Goal: Task Accomplishment & Management: Complete application form

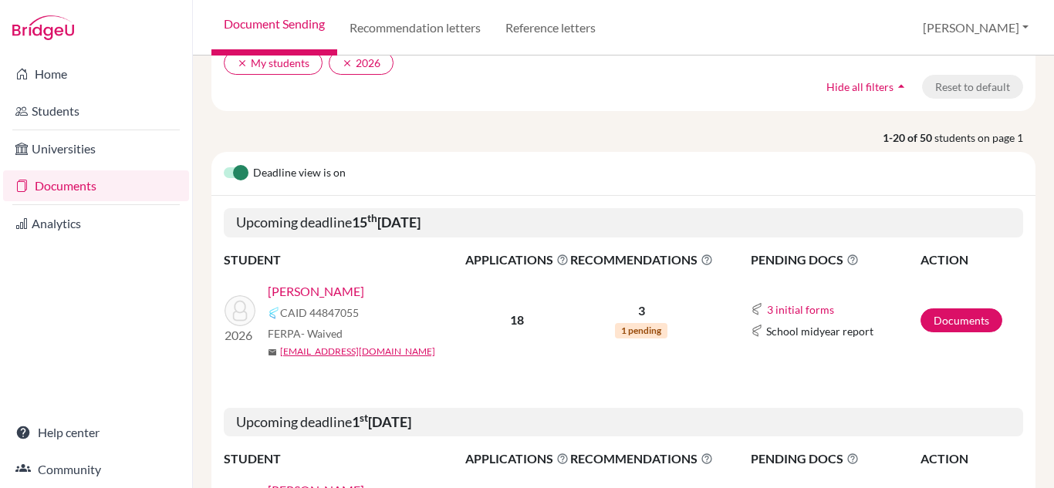
scroll to position [133, 0]
click at [951, 316] on link "Documents" at bounding box center [961, 320] width 82 height 24
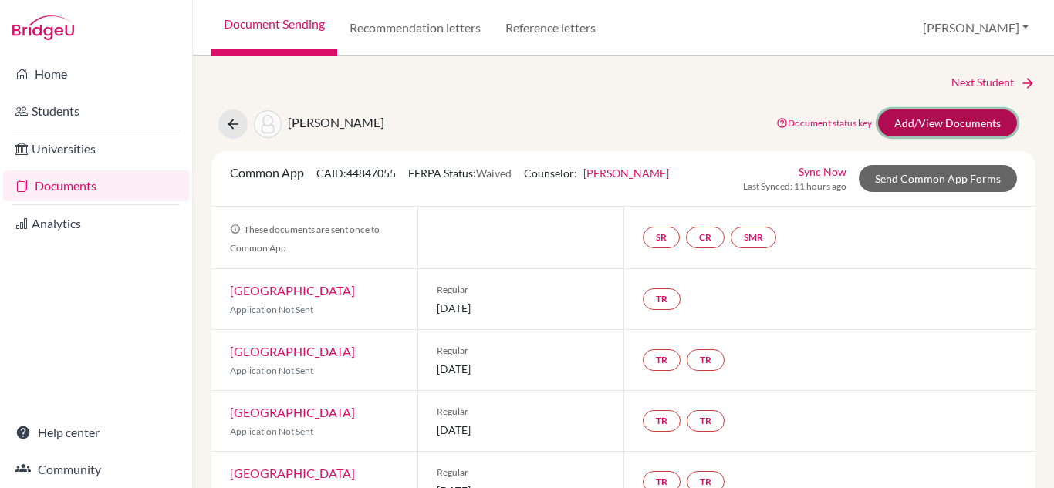
click at [939, 120] on link "Add/View Documents" at bounding box center [947, 123] width 139 height 27
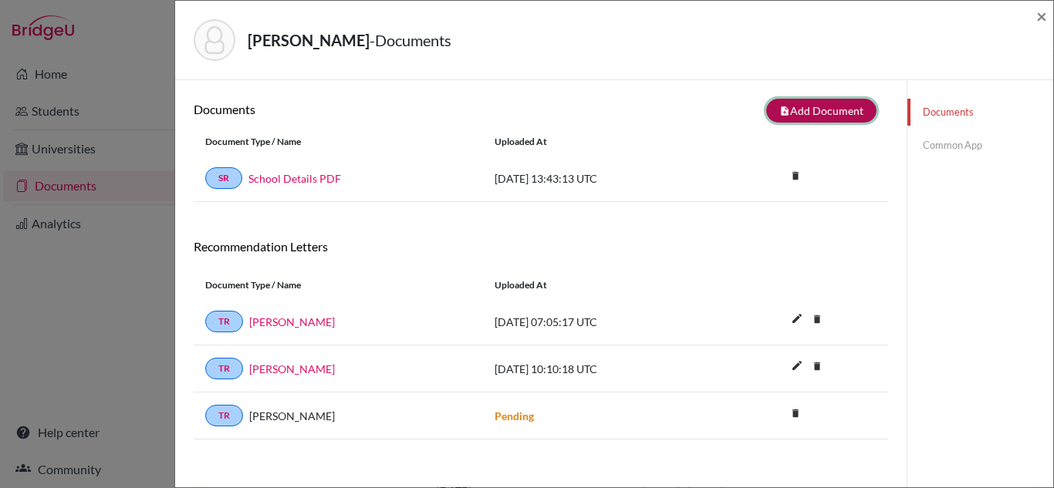
click at [823, 113] on button "note_add Add Document" at bounding box center [821, 111] width 110 height 24
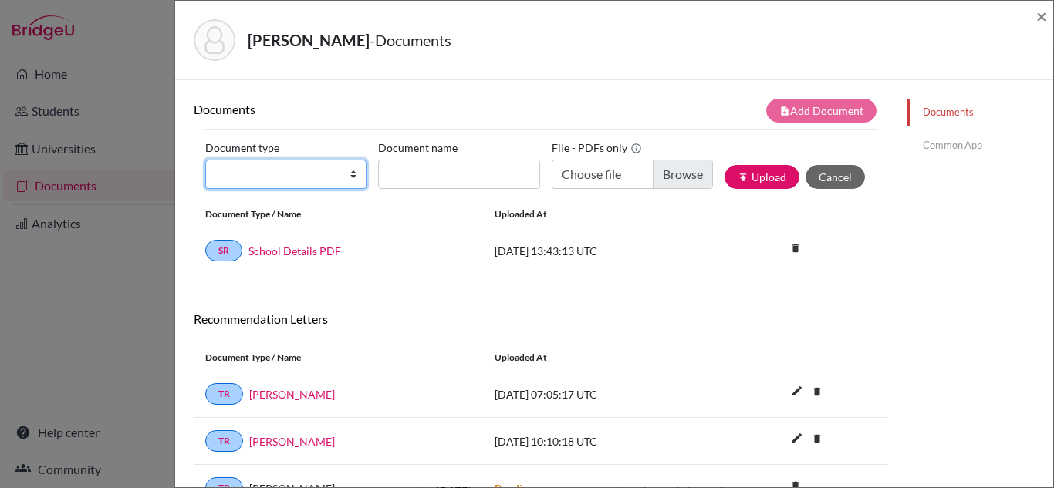
click at [292, 174] on select "Change explanation for Common App reports Counselor recommendation Internationa…" at bounding box center [285, 174] width 161 height 29
select select "1"
click at [205, 160] on select "Change explanation for Common App reports Counselor recommendation Internationa…" at bounding box center [285, 174] width 161 height 29
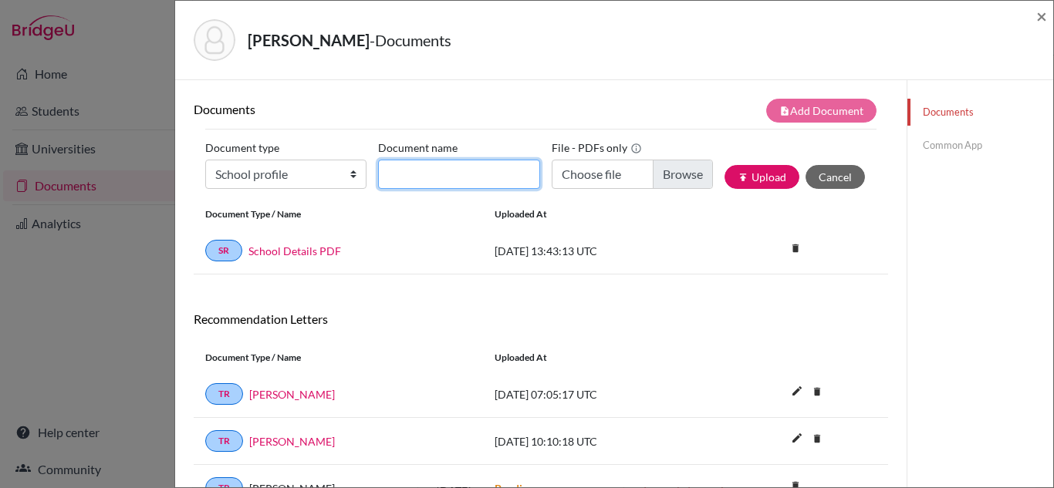
click at [453, 168] on input "Document name" at bounding box center [458, 174] width 161 height 29
type input "DBIS School Profile"
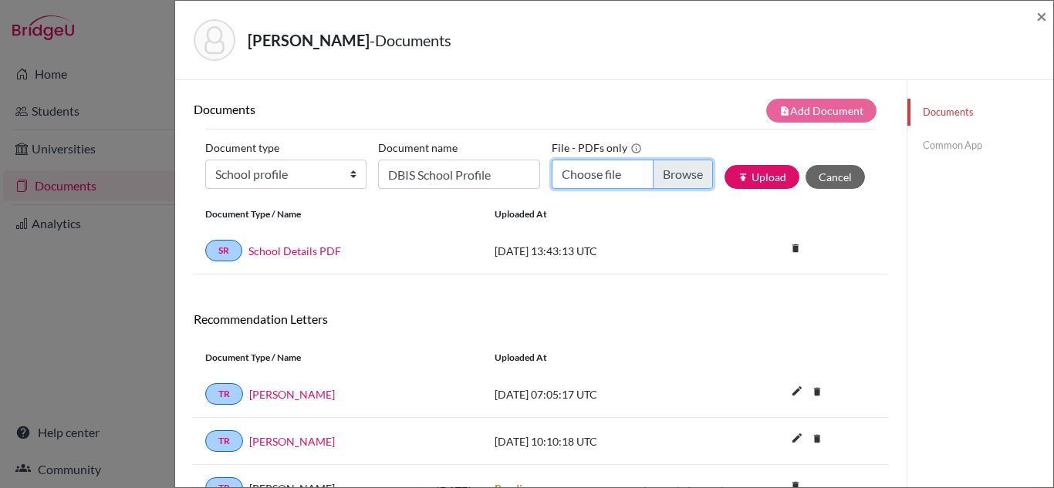
click at [656, 172] on input "Choose file" at bounding box center [632, 174] width 161 height 29
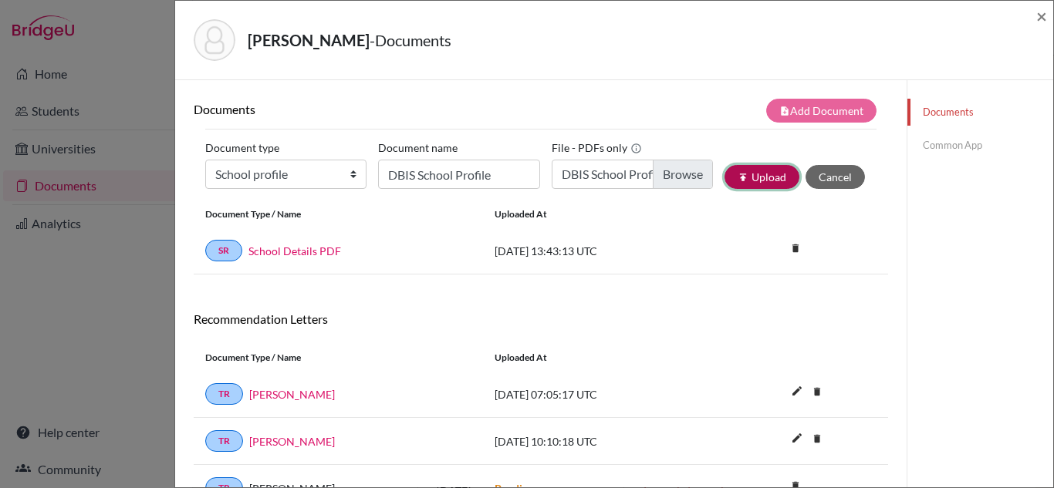
click at [747, 181] on button "publish Upload" at bounding box center [761, 177] width 75 height 24
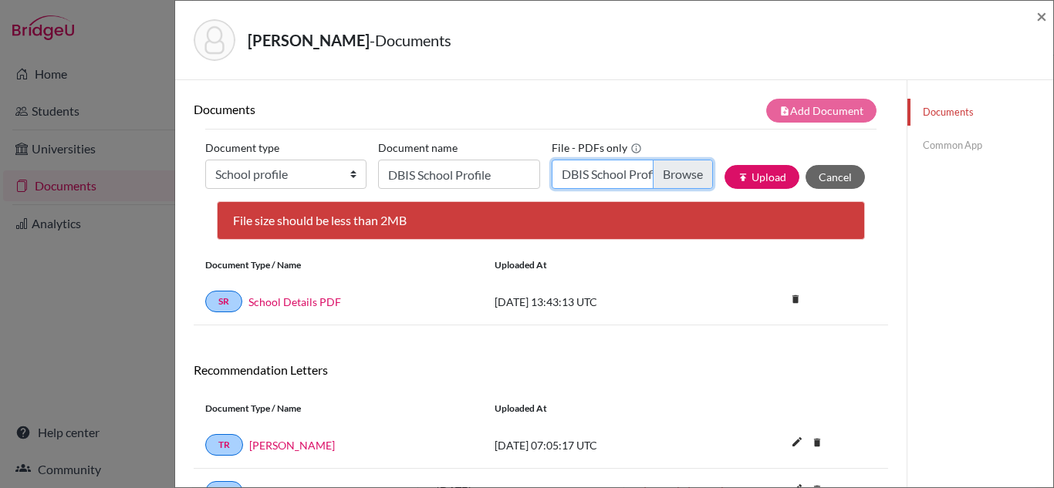
click at [664, 184] on input "DBIS School Profile - 2026.pdf" at bounding box center [632, 174] width 161 height 29
type input "C:\fakepath\DBIS School Profile - 2026 (1).pdf"
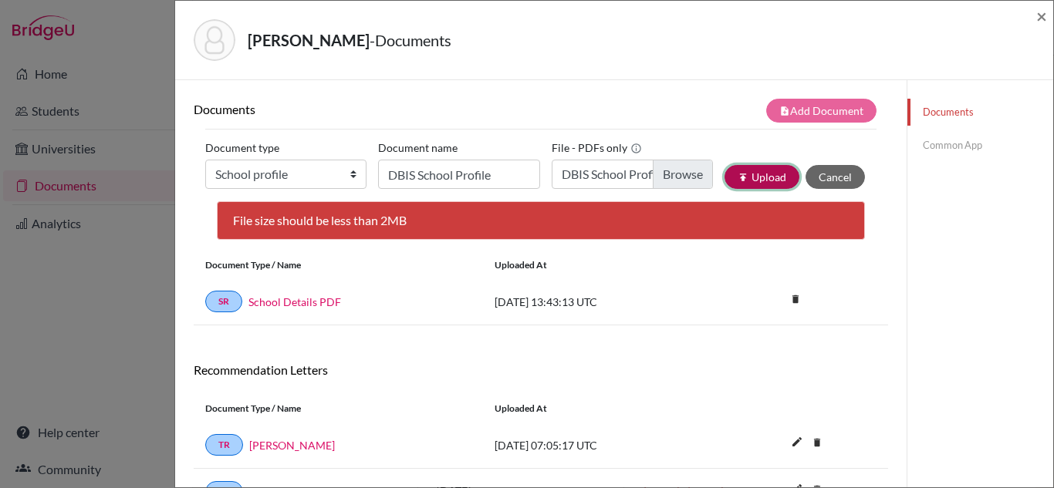
click at [756, 184] on button "publish Upload" at bounding box center [761, 177] width 75 height 24
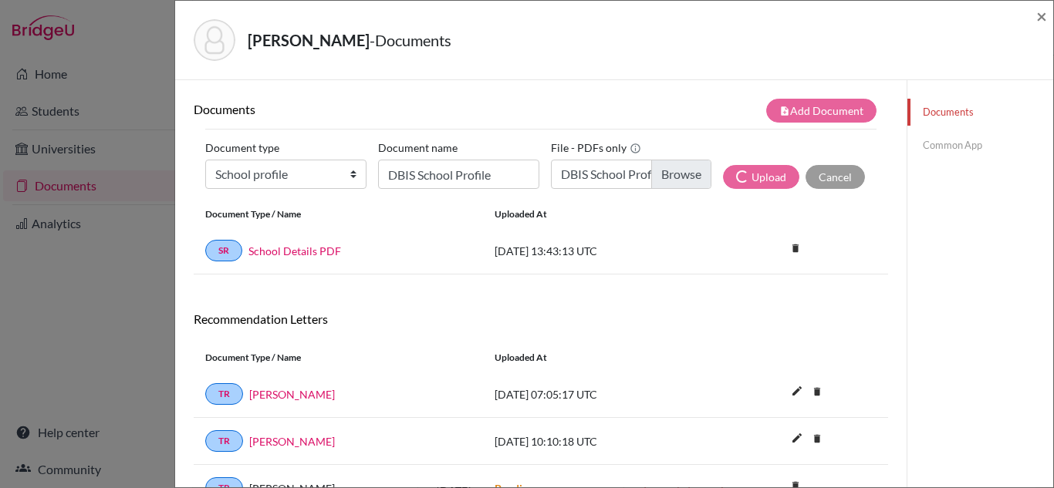
scroll to position [81, 0]
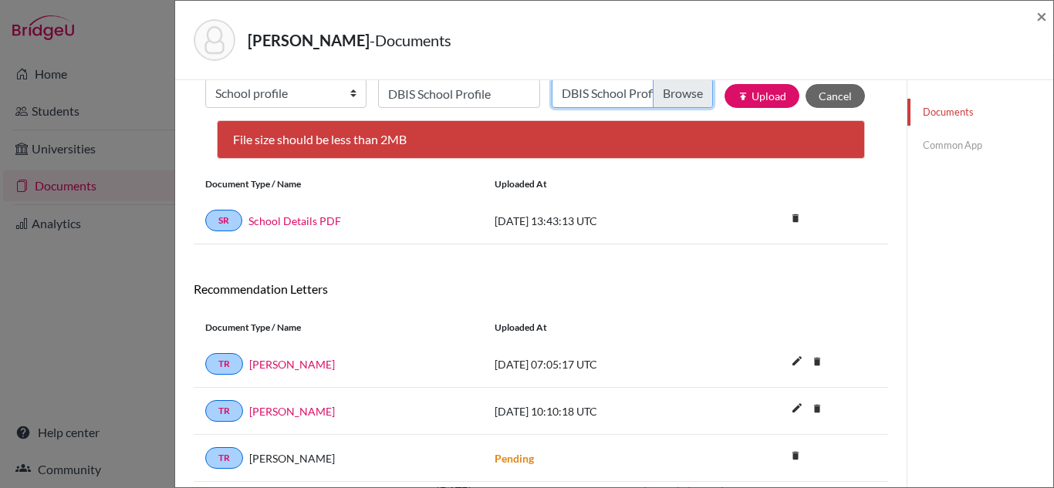
click at [677, 89] on input "DBIS School Profile - 2026 (1).pdf" at bounding box center [632, 93] width 161 height 29
click at [673, 90] on input "Choose file" at bounding box center [632, 93] width 161 height 29
type input "C:\fakepath\DBIS School Profile - 2026 .pdf"
click at [755, 96] on button "publish Upload" at bounding box center [761, 96] width 75 height 24
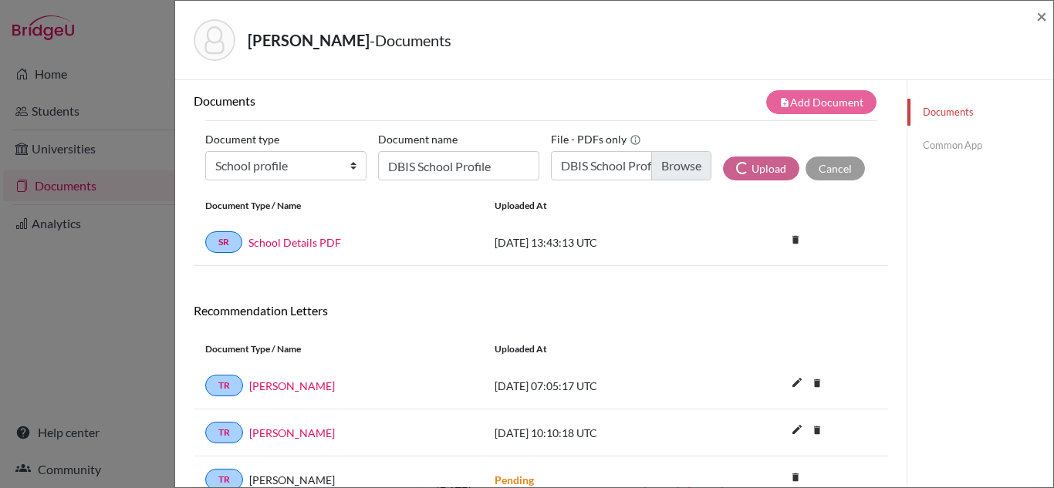
scroll to position [0, 0]
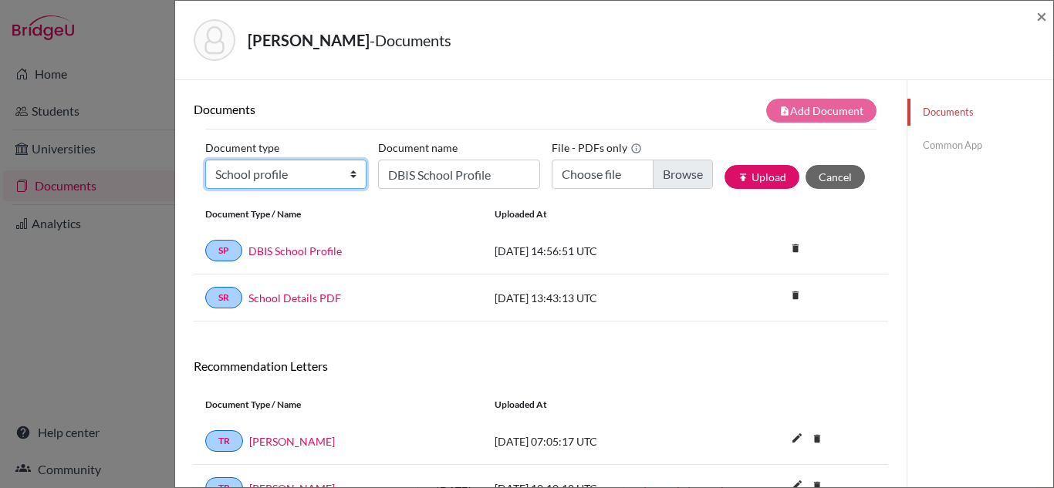
click at [315, 184] on select "Change explanation for Common App reports Counselor recommendation Internationa…" at bounding box center [285, 174] width 161 height 29
select select "44"
click at [205, 160] on select "Change explanation for Common App reports Counselor recommendation Internationa…" at bounding box center [285, 174] width 161 height 29
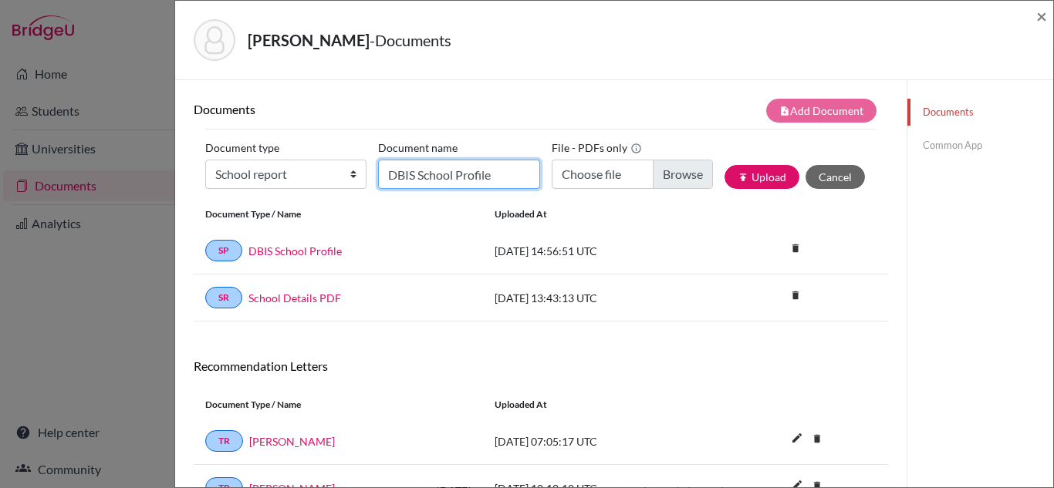
click at [457, 170] on input "DBIS School Profile" at bounding box center [458, 174] width 161 height 29
type input "[PERSON_NAME] Grade 9 and 10 transcript"
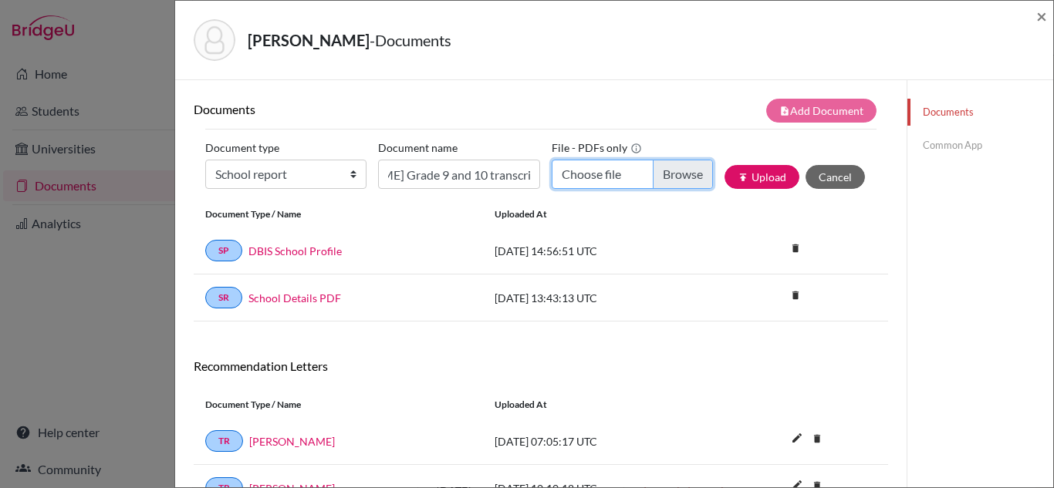
scroll to position [0, 0]
click at [664, 170] on input "Choose file" at bounding box center [632, 174] width 161 height 29
type input "C:\fakepath\vivantranscripts-9,10.pdf"
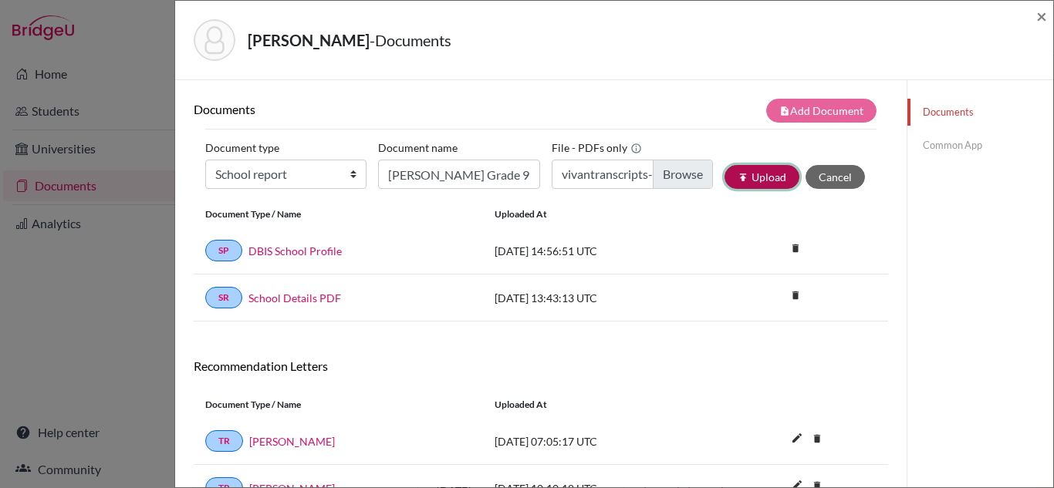
click at [758, 177] on button "publish Upload" at bounding box center [761, 177] width 75 height 24
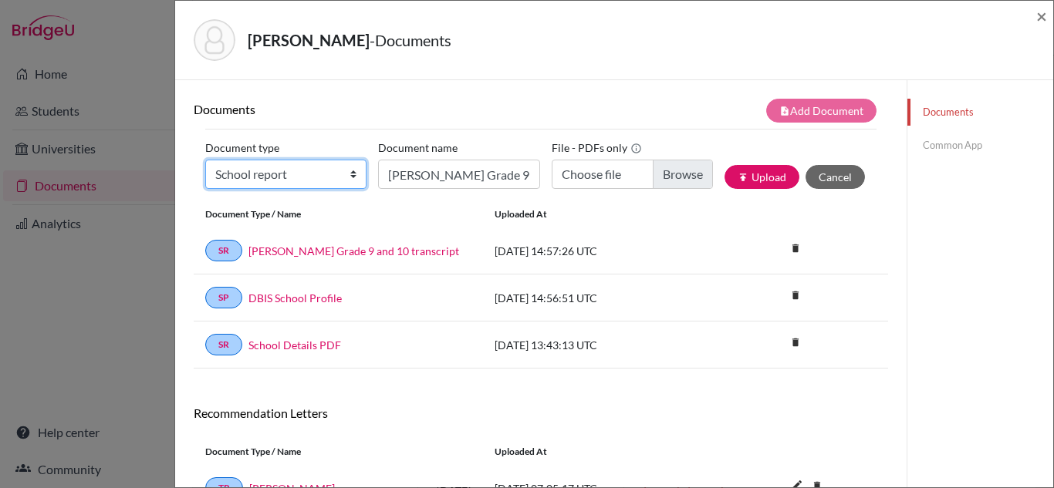
click at [300, 177] on select "Change explanation for Common App reports Counselor recommendation Internationa…" at bounding box center [285, 174] width 161 height 29
select select "44"
click at [205, 160] on select "Change explanation for Common App reports Counselor recommendation Internationa…" at bounding box center [285, 174] width 161 height 29
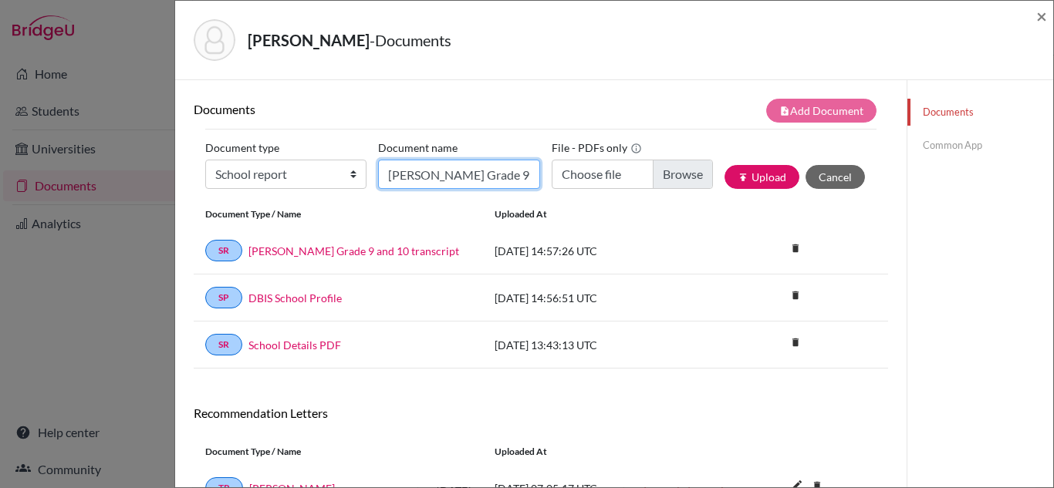
click at [445, 174] on input "[PERSON_NAME] Grade 9 and 10 transcript" at bounding box center [458, 174] width 161 height 29
type input "[PERSON_NAME] Grade 11"
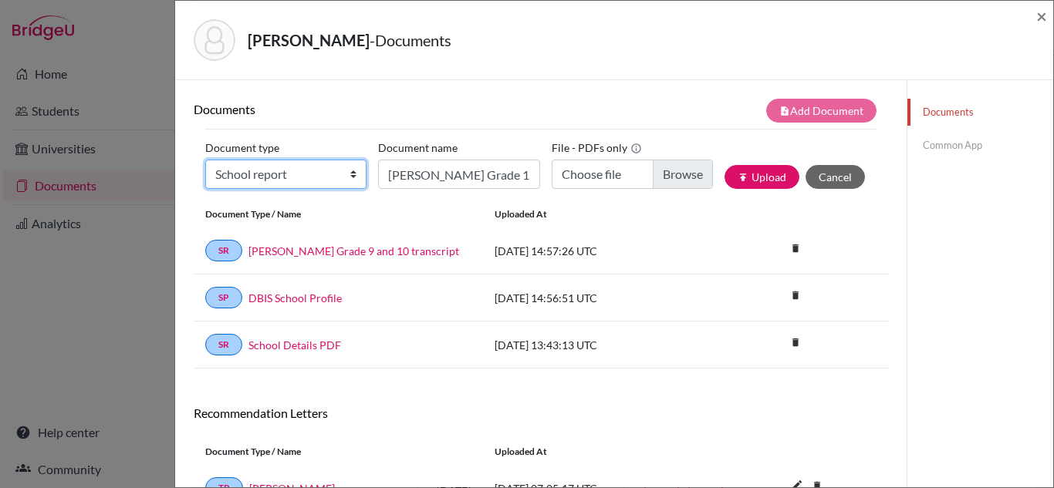
click at [329, 169] on select "Change explanation for Common App reports Counselor recommendation Internationa…" at bounding box center [285, 174] width 161 height 29
select select "2"
click at [205, 160] on select "Change explanation for Common App reports Counselor recommendation Internationa…" at bounding box center [285, 174] width 161 height 29
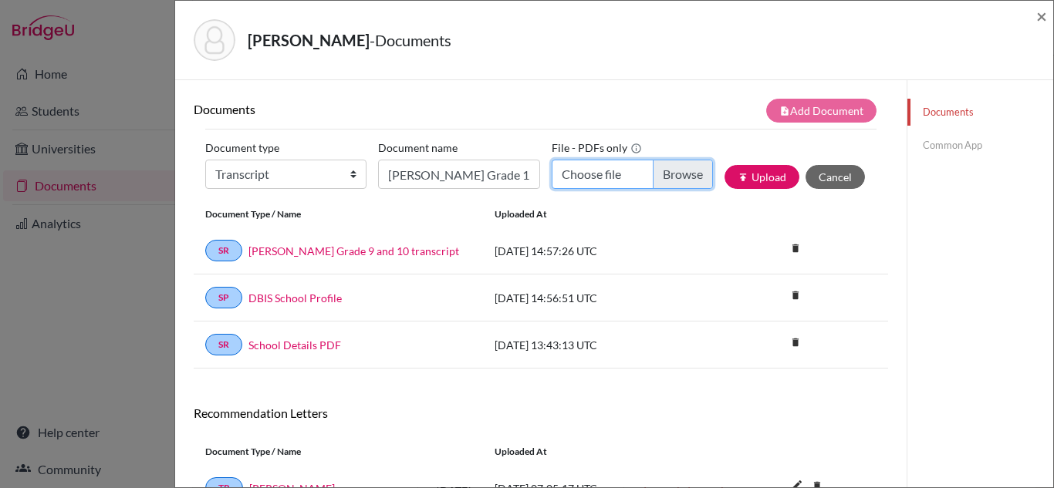
click at [666, 177] on input "Choose file" at bounding box center [632, 174] width 161 height 29
type input "C:\fakepath\[PERSON_NAME] - Transcript of Grade 11.pdf"
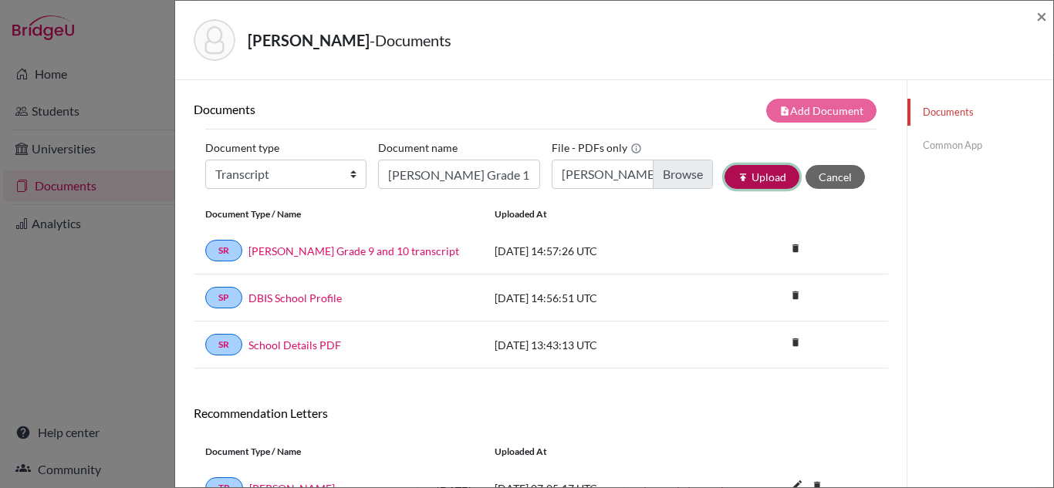
click at [758, 174] on button "publish Upload" at bounding box center [761, 177] width 75 height 24
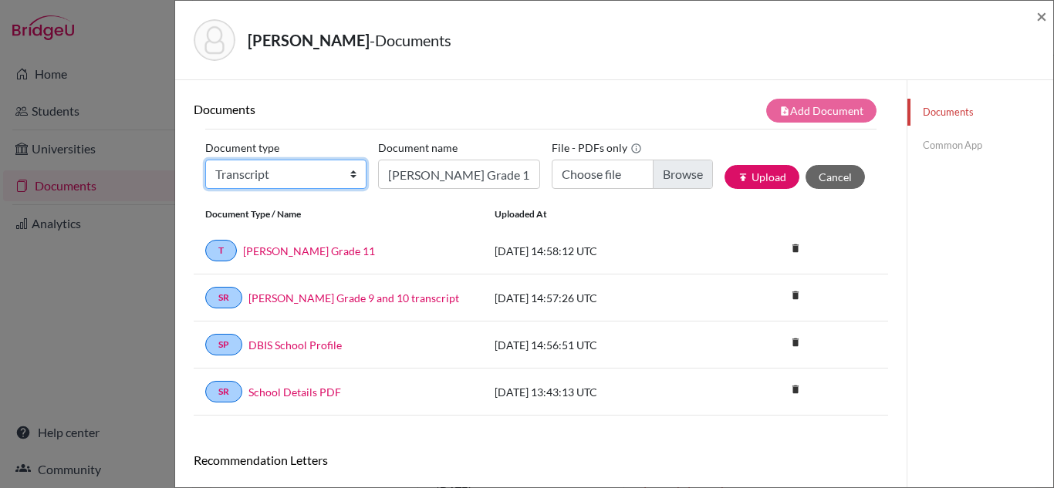
click at [335, 174] on select "Change explanation for Common App reports Counselor recommendation Internationa…" at bounding box center [285, 174] width 161 height 29
select select "39"
click at [205, 160] on select "Change explanation for Common App reports Counselor recommendation Internationa…" at bounding box center [285, 174] width 161 height 29
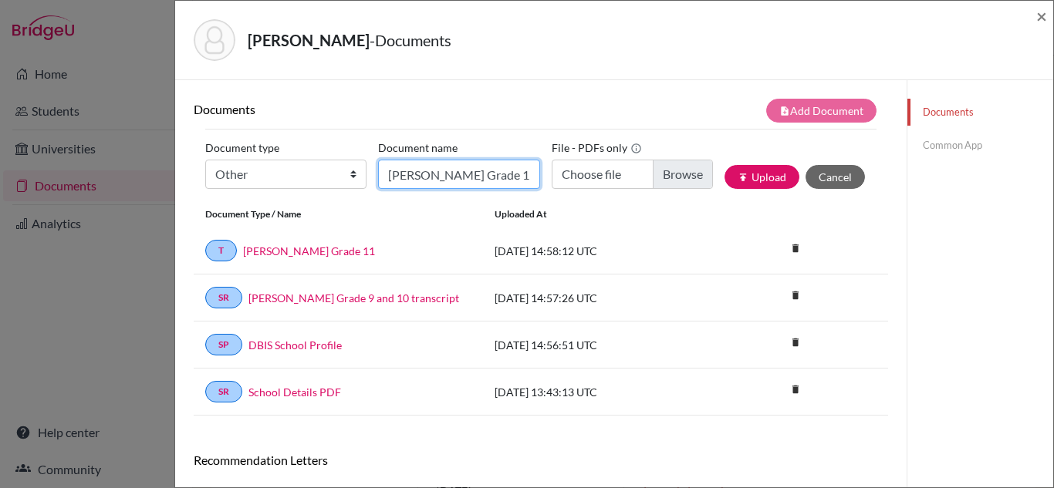
click at [450, 181] on input "[PERSON_NAME] Grade 11" at bounding box center [458, 174] width 161 height 29
type input "[PERSON_NAME] Predicted Grade"
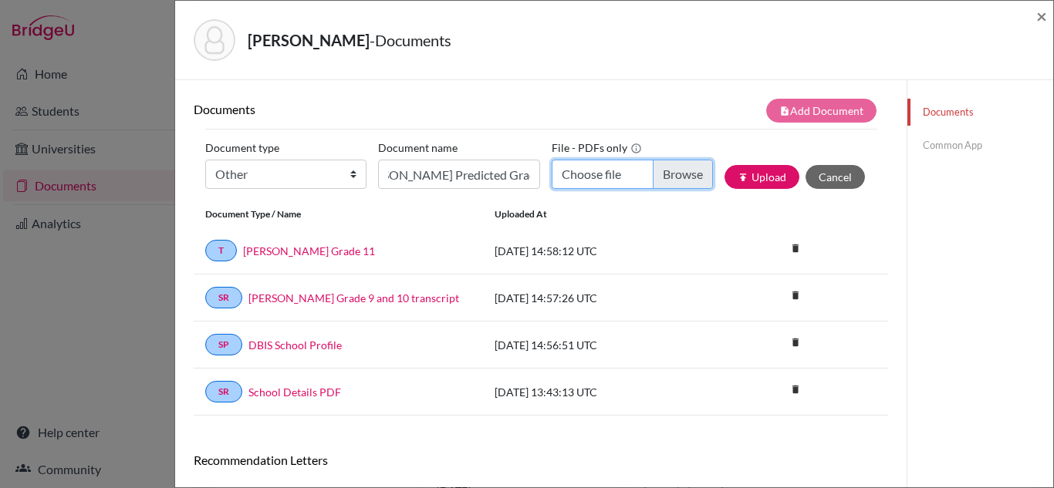
scroll to position [0, 0]
click at [659, 176] on input "Choose file" at bounding box center [632, 174] width 161 height 29
type input "C:\fakepath\[PERSON_NAME] - Predicted Grade 12.pdf"
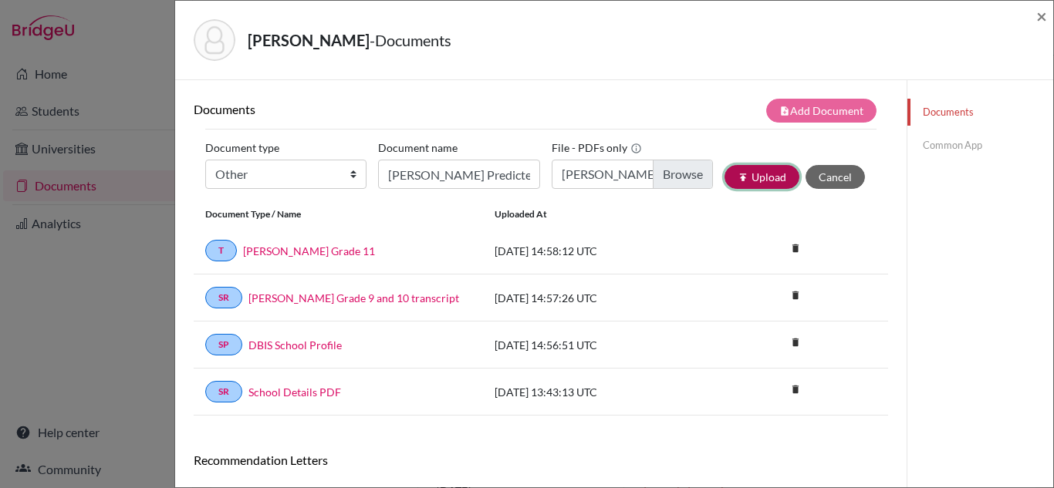
click at [751, 183] on button "publish Upload" at bounding box center [761, 177] width 75 height 24
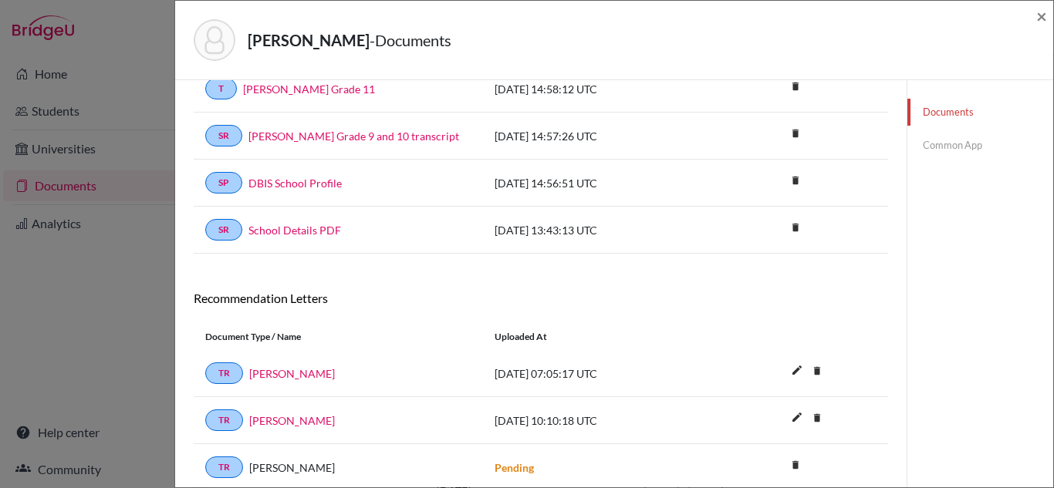
scroll to position [268, 0]
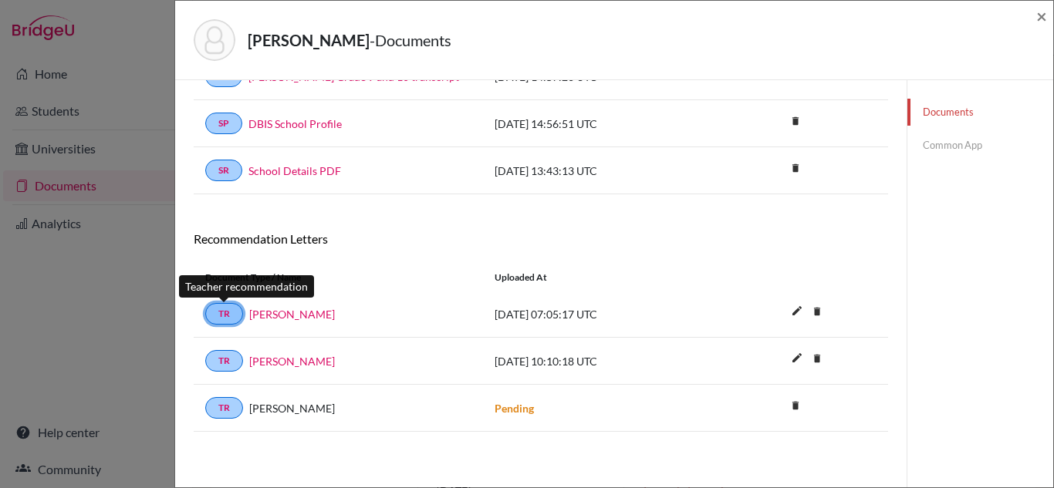
click at [228, 319] on link "TR" at bounding box center [224, 314] width 38 height 22
